Goal: Obtain resource: Download file/media

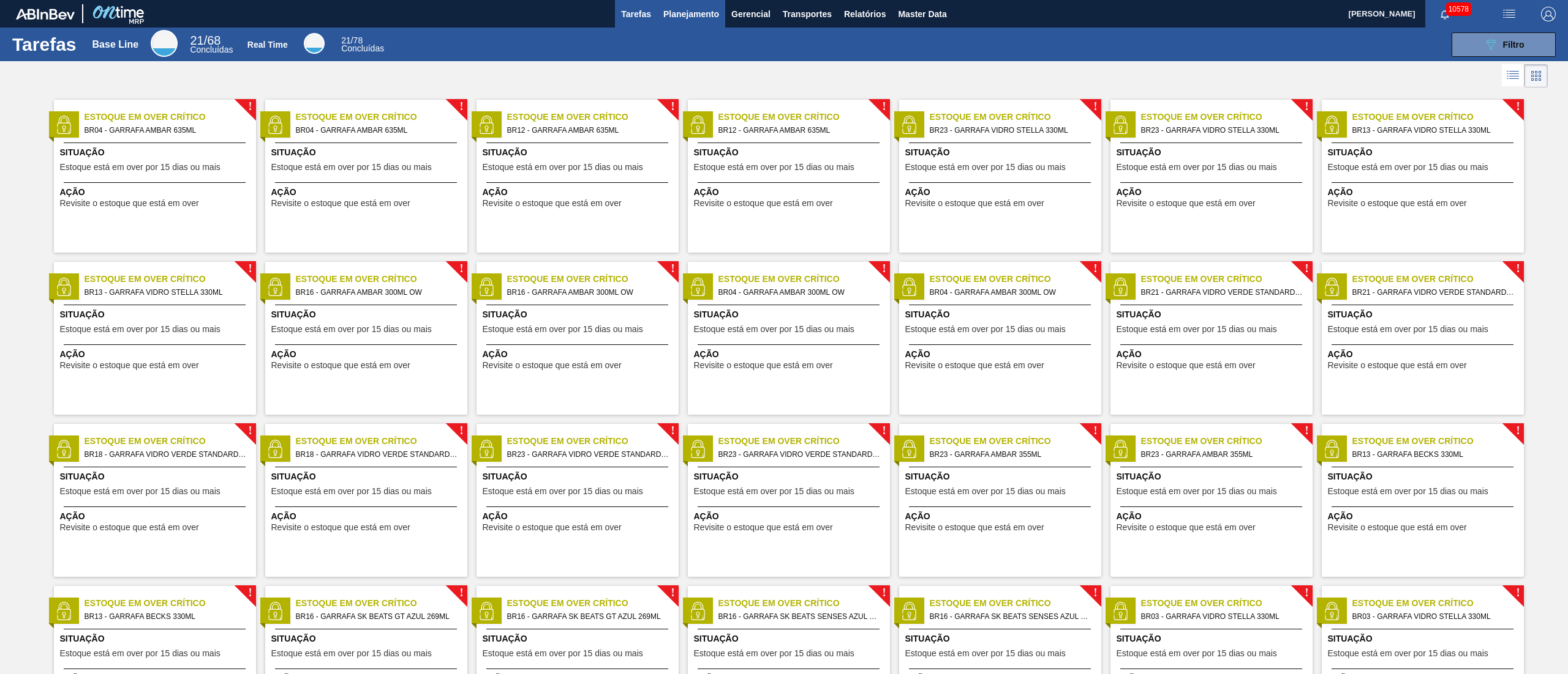
click at [704, 12] on span "Planejamento" at bounding box center [690, 14] width 55 height 15
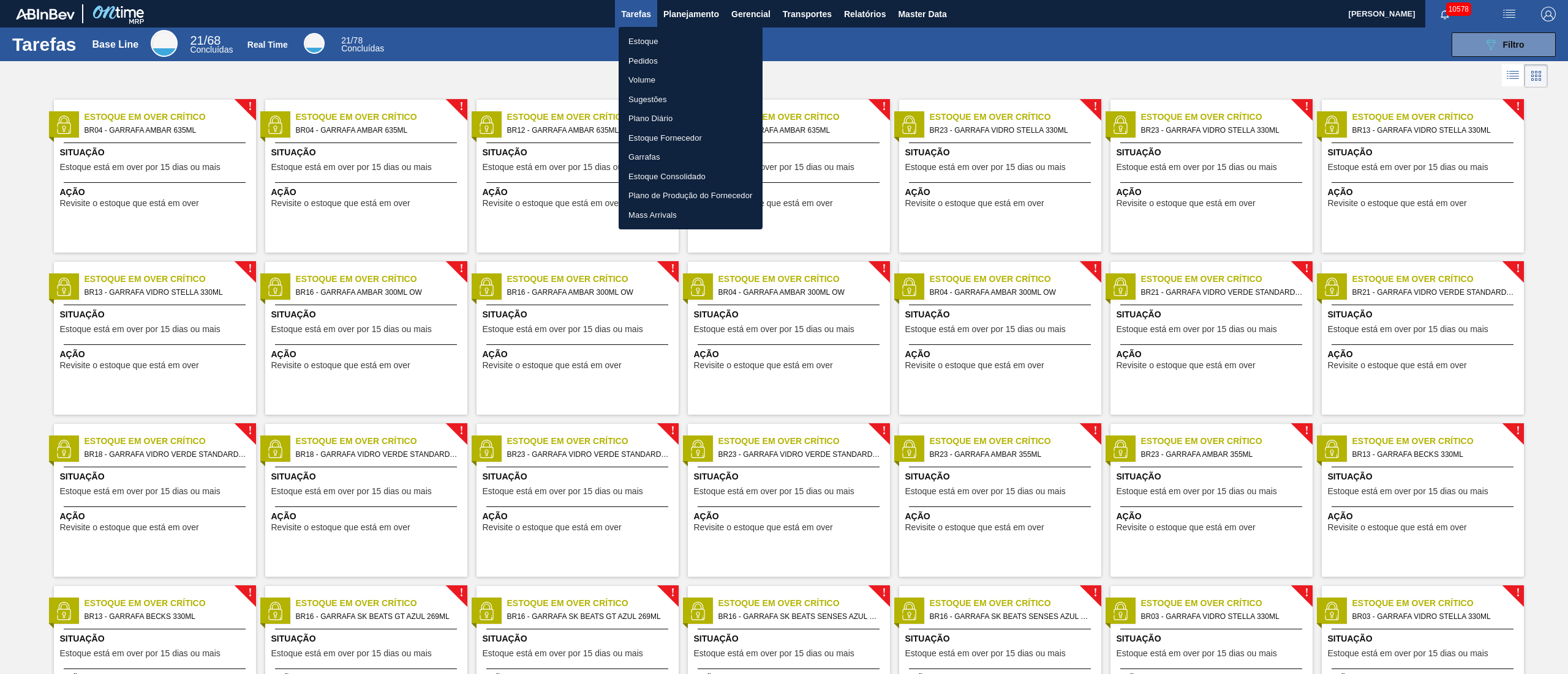
click at [786, 16] on div at bounding box center [784, 337] width 1568 height 674
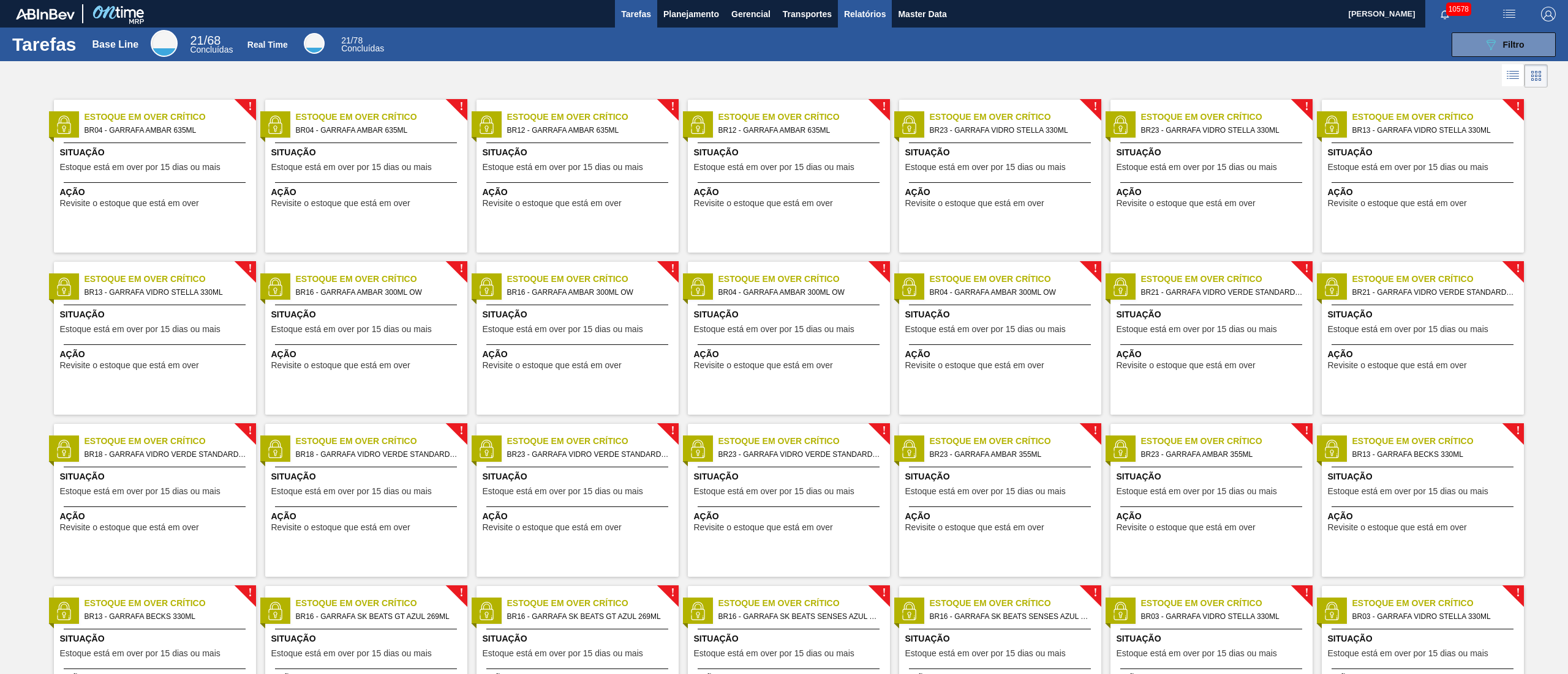
click at [846, 21] on span "Relatórios" at bounding box center [865, 14] width 41 height 15
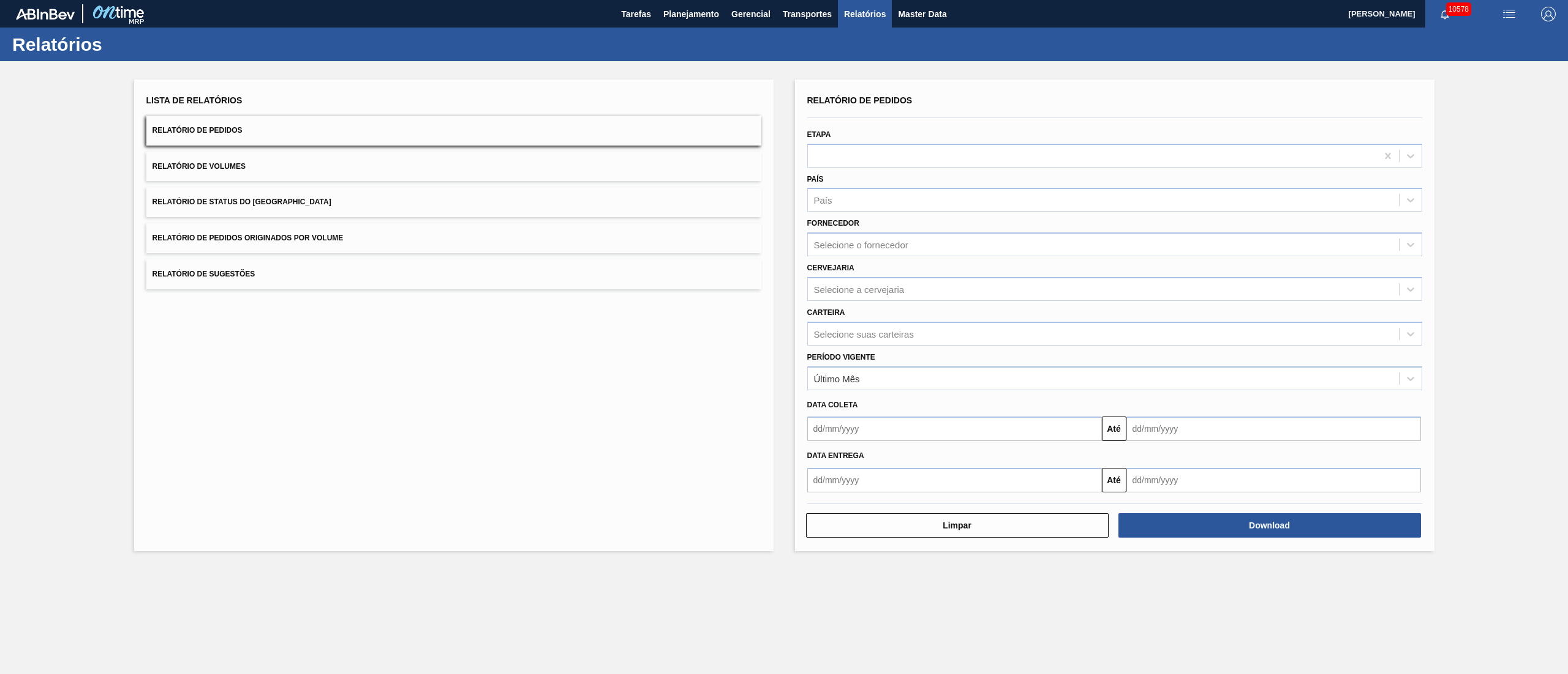
click at [353, 234] on button "Relatório de Pedidos Originados por Volume" at bounding box center [454, 238] width 615 height 30
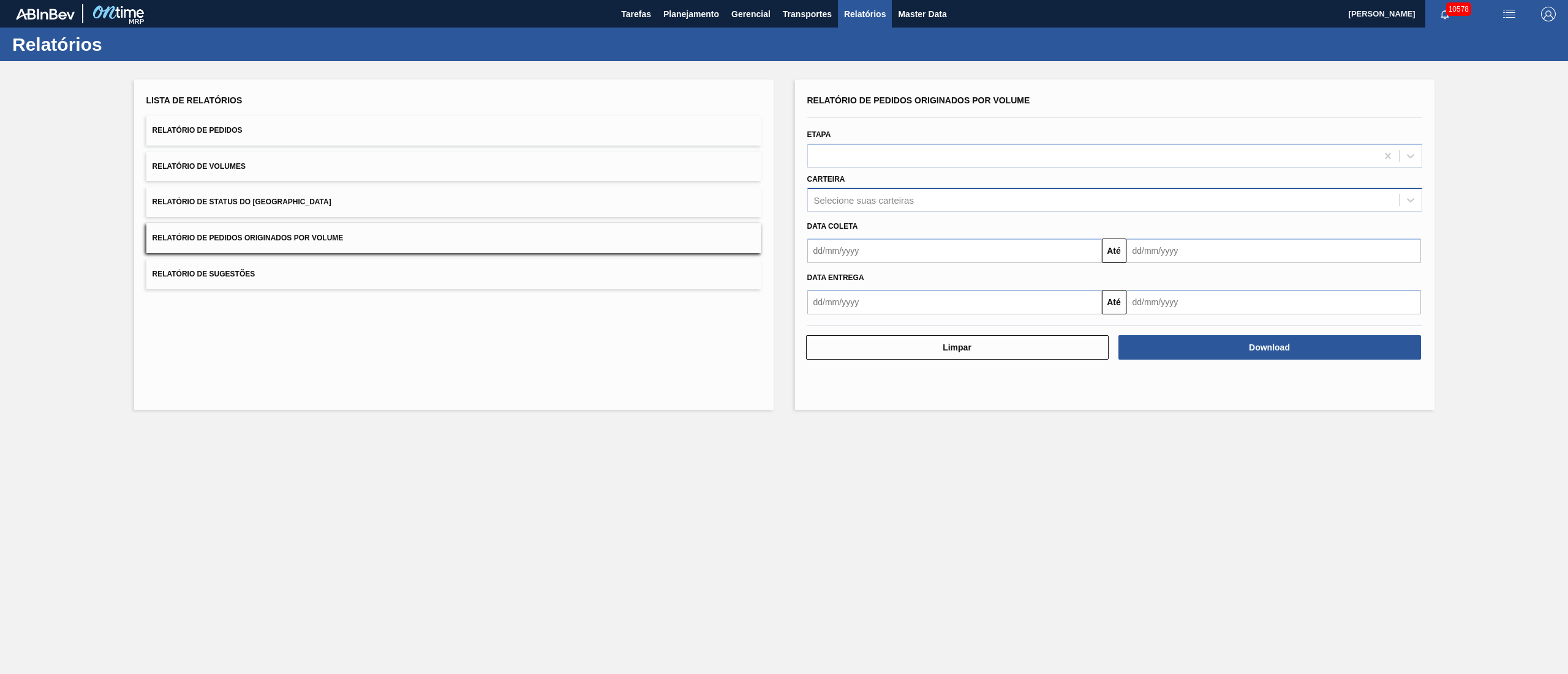
click at [897, 208] on div "Selecione suas carteiras" at bounding box center [1114, 199] width 615 height 24
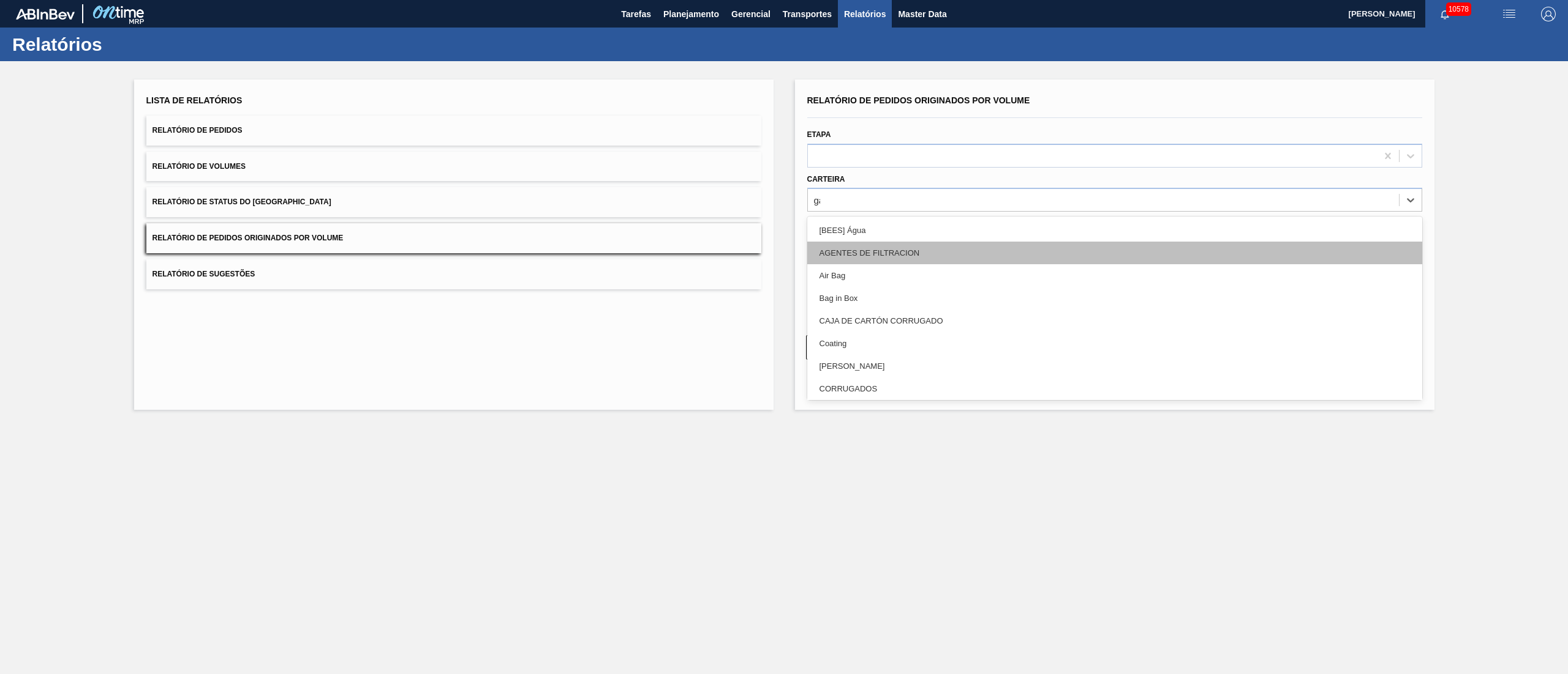
type input "garr"
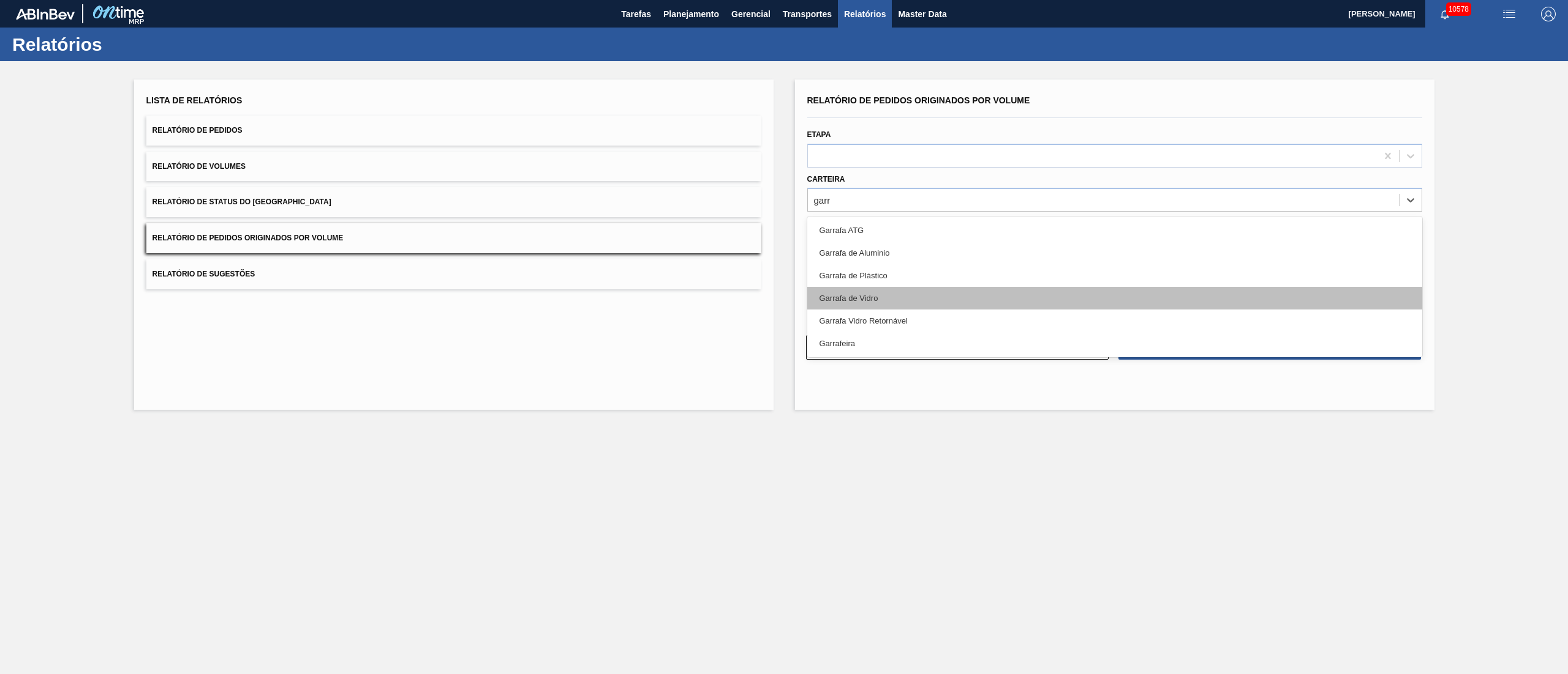
click at [865, 306] on div "Garrafa de Vidro" at bounding box center [1114, 297] width 615 height 22
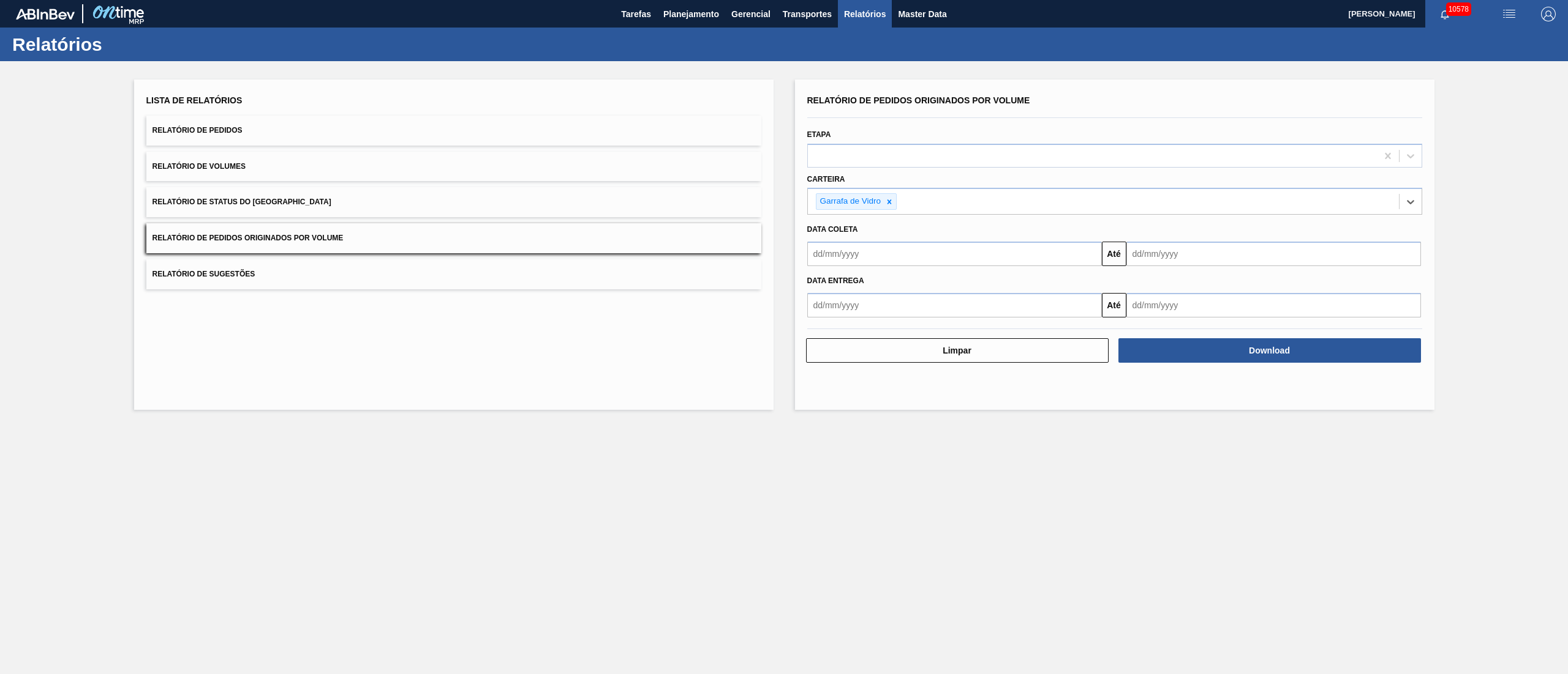
click at [870, 256] on input "text" at bounding box center [954, 254] width 294 height 25
click at [836, 320] on div "1" at bounding box center [841, 323] width 17 height 17
type input "[DATE]"
click at [1165, 254] on input "text" at bounding box center [1273, 254] width 294 height 25
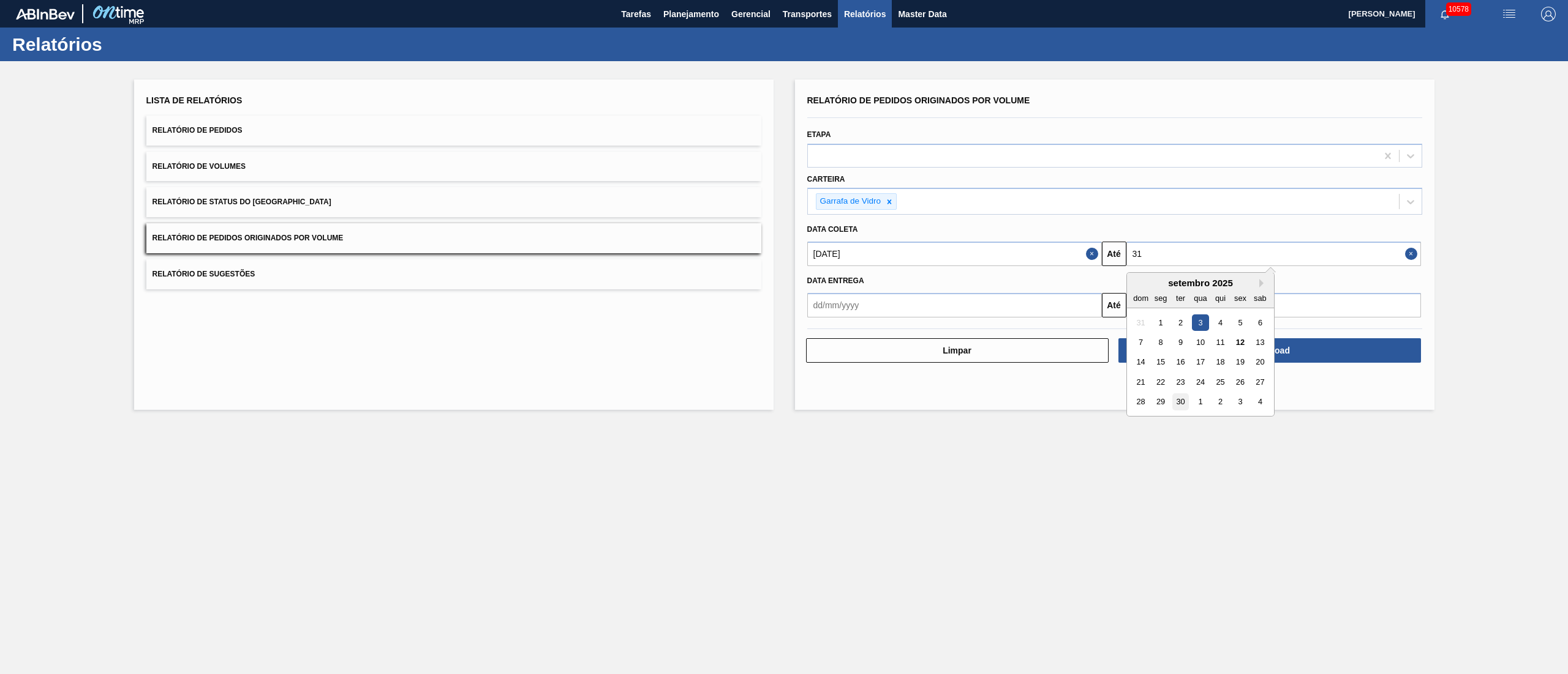
click at [1184, 399] on div "30" at bounding box center [1180, 402] width 17 height 17
type input "[DATE]"
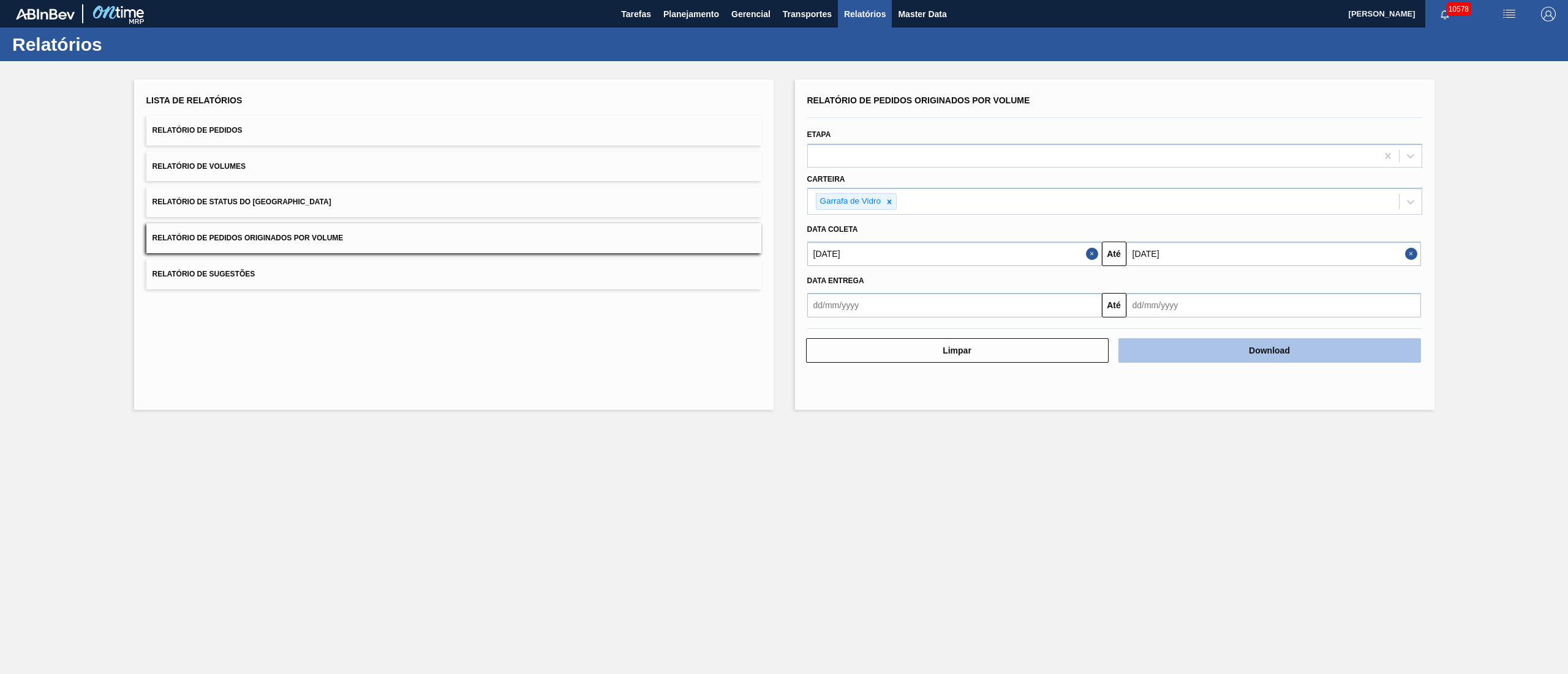
click at [1308, 357] on button "Download" at bounding box center [1270, 351] width 303 height 25
